Goal: Connect with others: Connect with others

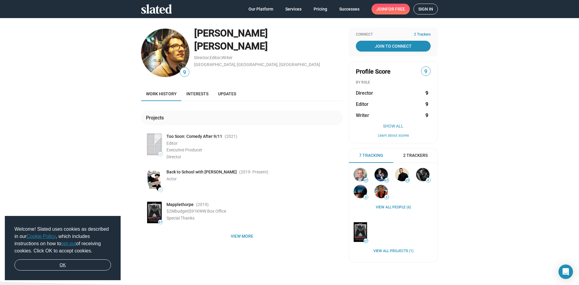
click at [87, 268] on link "OK" at bounding box center [62, 264] width 97 height 11
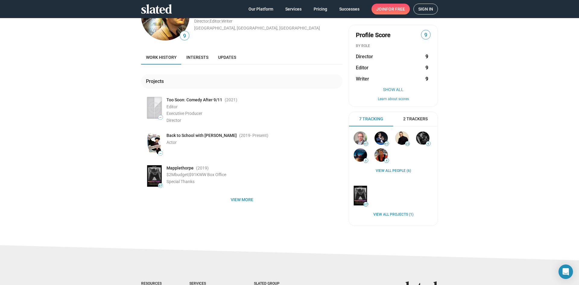
scroll to position [121, 0]
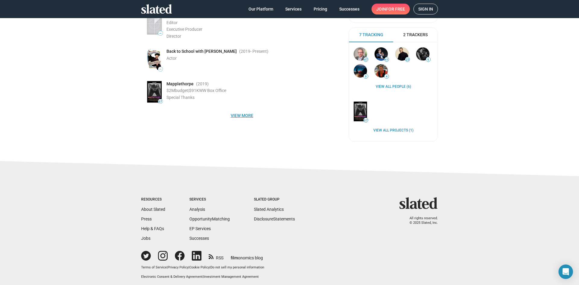
click at [238, 113] on span "View more" at bounding box center [242, 115] width 192 height 11
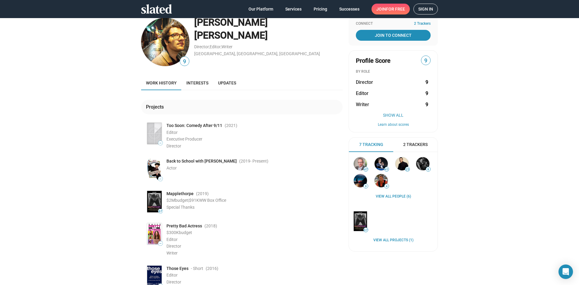
scroll to position [0, 0]
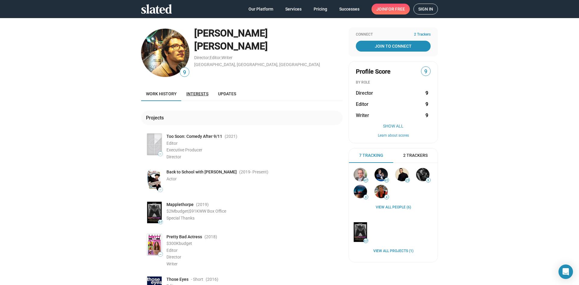
click at [191, 95] on span "Interests" at bounding box center [197, 93] width 22 height 5
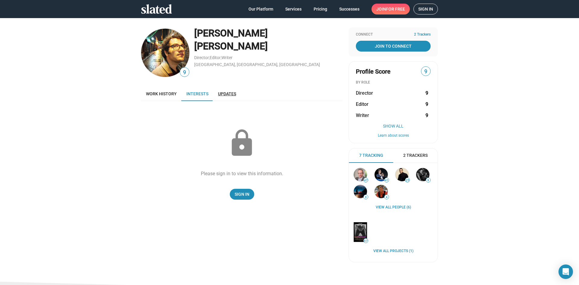
click at [227, 93] on span "Updates" at bounding box center [227, 93] width 18 height 5
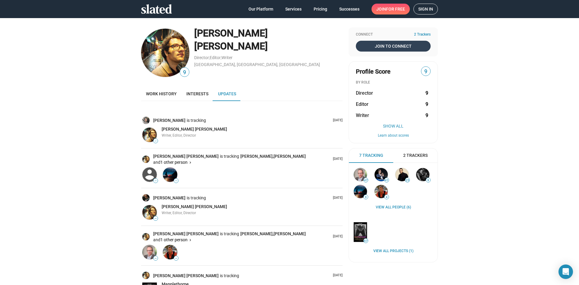
click at [399, 45] on span "Join To Connect" at bounding box center [393, 46] width 72 height 11
click at [422, 10] on span "Sign in" at bounding box center [425, 9] width 15 height 10
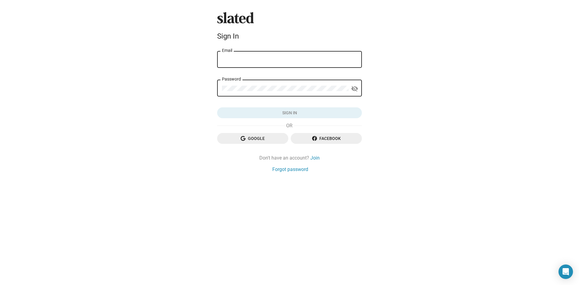
type input "[PERSON_NAME][EMAIL_ADDRESS][PERSON_NAME][DOMAIN_NAME]"
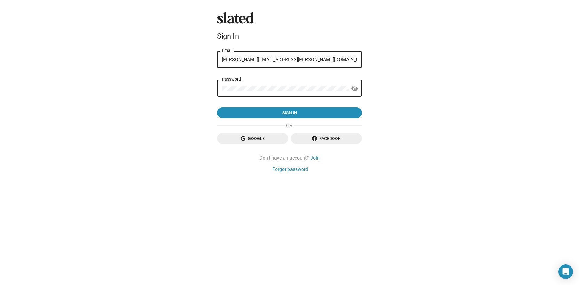
click at [282, 61] on input "[PERSON_NAME][EMAIL_ADDRESS][PERSON_NAME][DOMAIN_NAME]" at bounding box center [289, 59] width 135 height 5
click at [407, 63] on div "Slated Sign In [PERSON_NAME][EMAIL_ADDRESS][PERSON_NAME][DOMAIN_NAME] Email Pas…" at bounding box center [289, 142] width 579 height 285
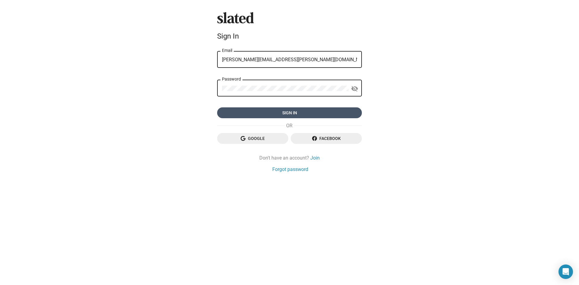
click at [275, 116] on span "Sign in" at bounding box center [289, 112] width 135 height 11
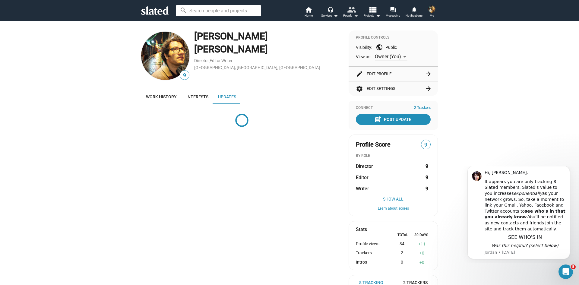
click at [356, 9] on mat-icon "people" at bounding box center [351, 9] width 9 height 9
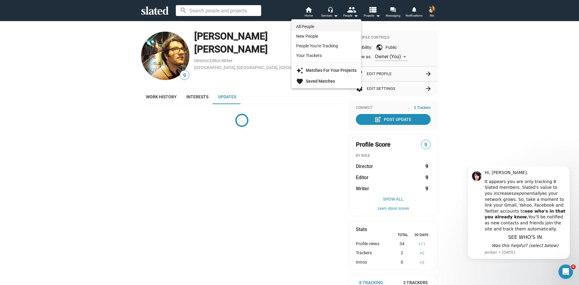
click at [311, 25] on link "All People" at bounding box center [326, 27] width 70 height 10
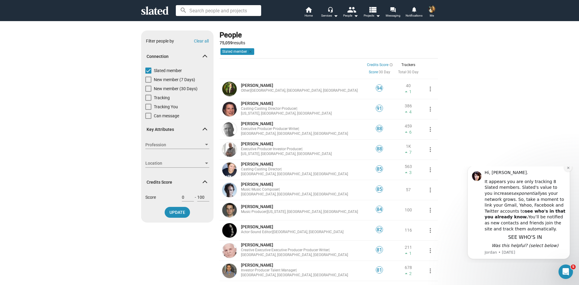
click at [568, 170] on icon "Dismiss notification" at bounding box center [568, 167] width 3 height 3
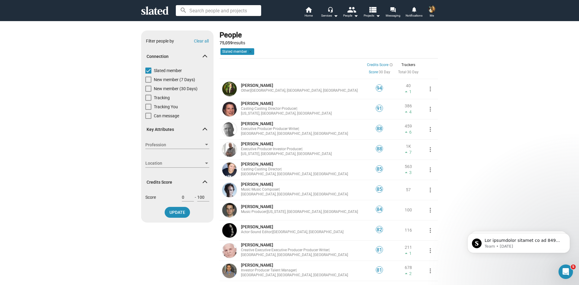
click at [510, 132] on div "Show filters Filter people by Clear all Connection Slated member New member (7 …" at bounding box center [289, 165] width 579 height 288
click at [147, 107] on span at bounding box center [148, 107] width 6 height 6
click at [148, 110] on input "Tracking You" at bounding box center [148, 110] width 0 height 0
checkbox input "true"
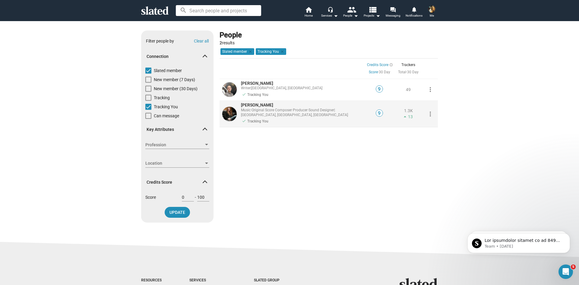
click at [427, 115] on mat-icon "more_vert" at bounding box center [430, 113] width 7 height 7
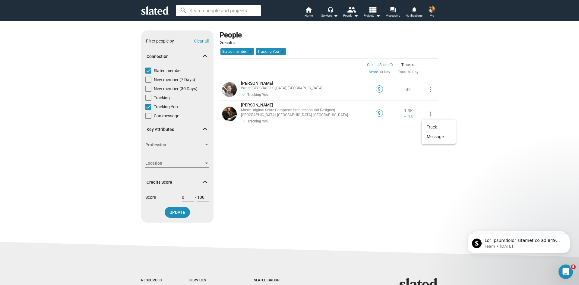
click at [286, 199] on div at bounding box center [289, 142] width 579 height 285
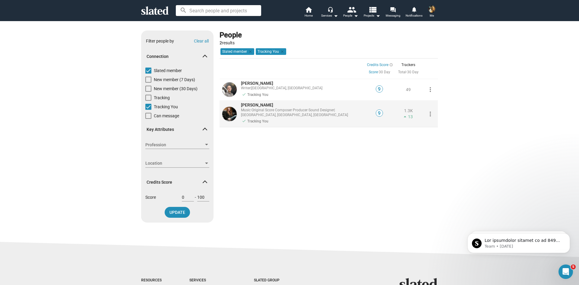
click at [228, 117] on img at bounding box center [229, 114] width 14 height 14
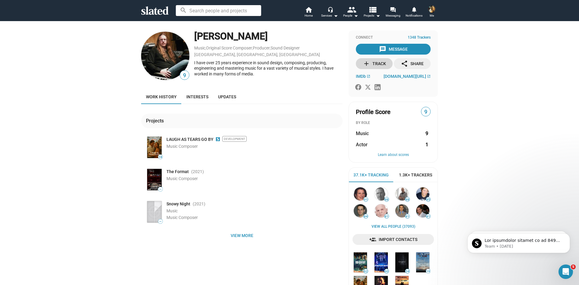
click at [369, 65] on div "add Track" at bounding box center [374, 63] width 23 height 11
click at [390, 239] on span "Import Contacts" at bounding box center [393, 239] width 72 height 11
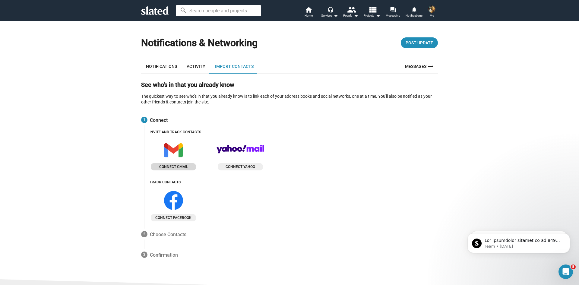
click at [183, 167] on span "Connect gmail" at bounding box center [173, 167] width 40 height 6
